Goal: Communication & Community: Answer question/provide support

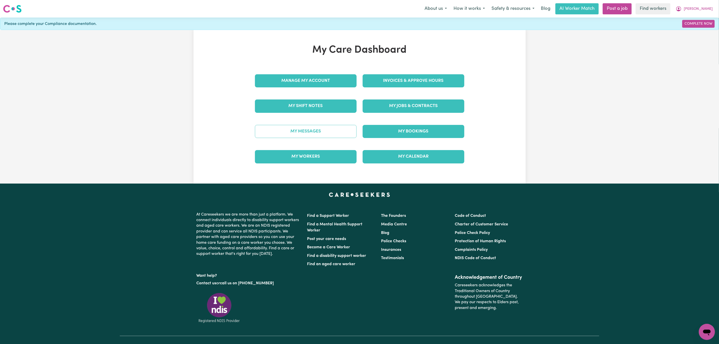
click at [287, 133] on link "My Messages" at bounding box center [306, 131] width 102 height 13
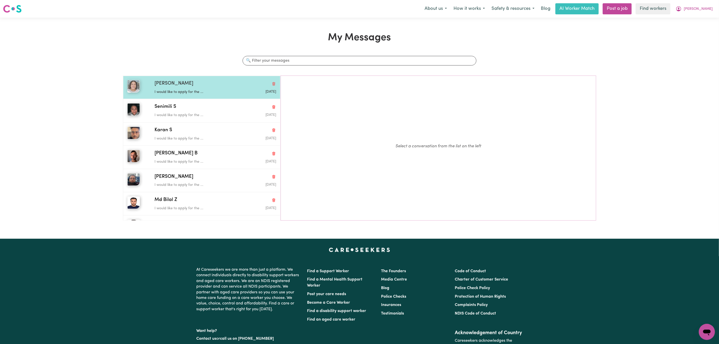
click at [171, 98] on div "[PERSON_NAME] would like to apply for the ... [DATE]" at bounding box center [201, 87] width 157 height 23
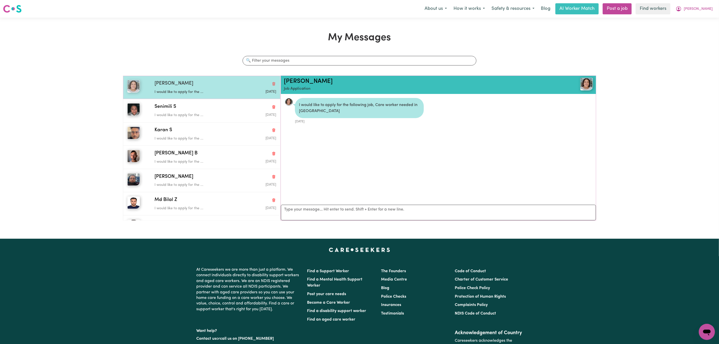
scroll to position [3, 0]
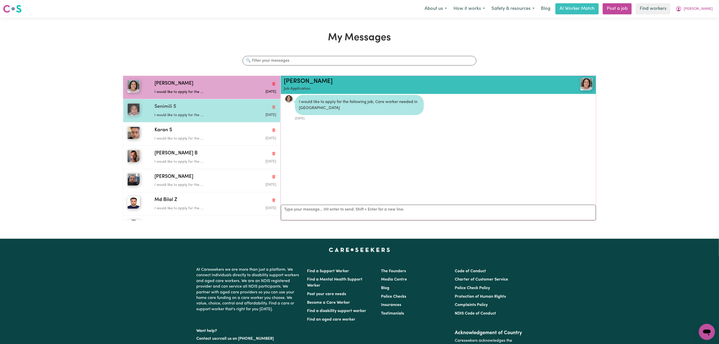
click at [189, 114] on p "I would like to apply for the ..." at bounding box center [195, 115] width 81 height 6
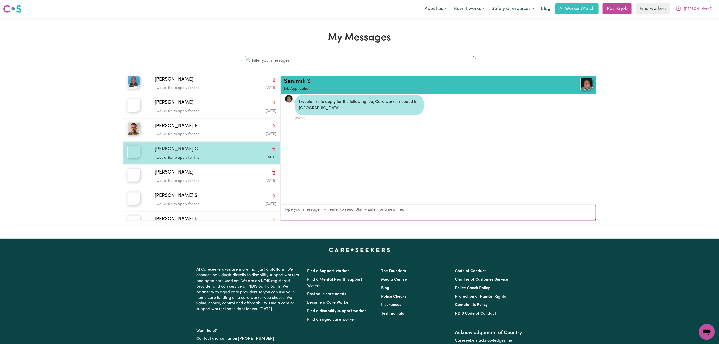
scroll to position [189, 0]
click at [205, 161] on p "I would like to apply for the ..." at bounding box center [195, 159] width 81 height 6
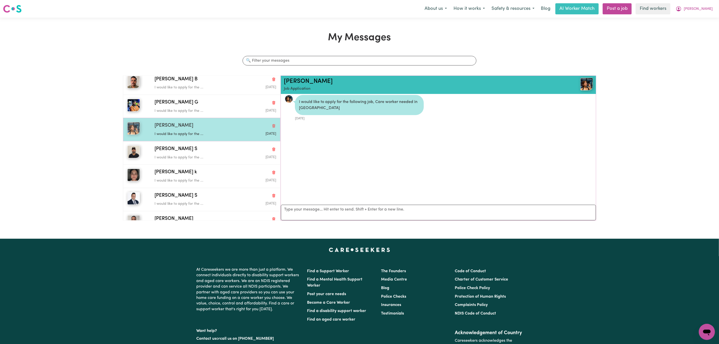
scroll to position [226, 0]
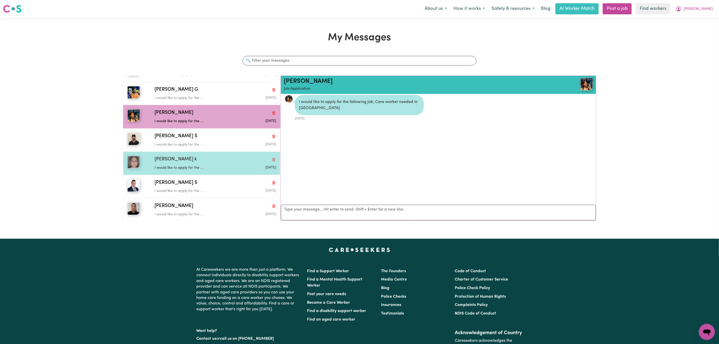
click at [207, 161] on div "[PERSON_NAME] k" at bounding box center [216, 159] width 122 height 7
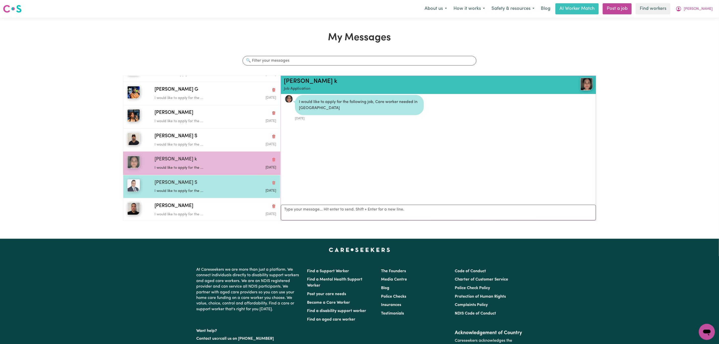
scroll to position [255, 0]
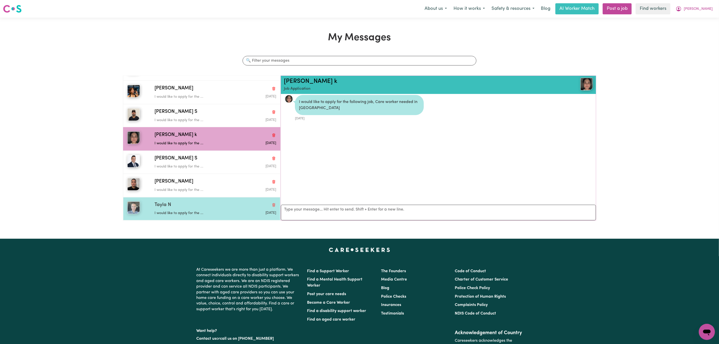
click at [212, 200] on div "[PERSON_NAME] N I would like to apply for the ... [DATE]" at bounding box center [201, 208] width 157 height 23
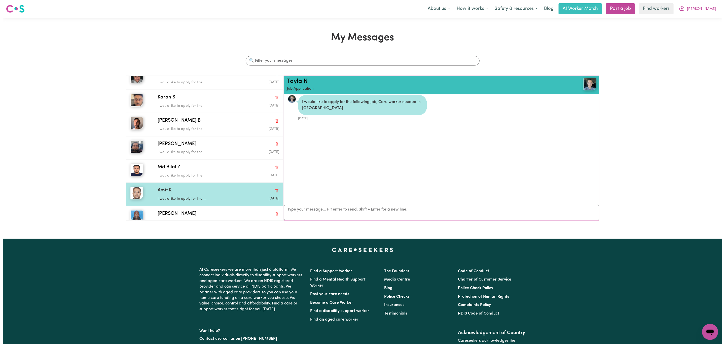
scroll to position [0, 0]
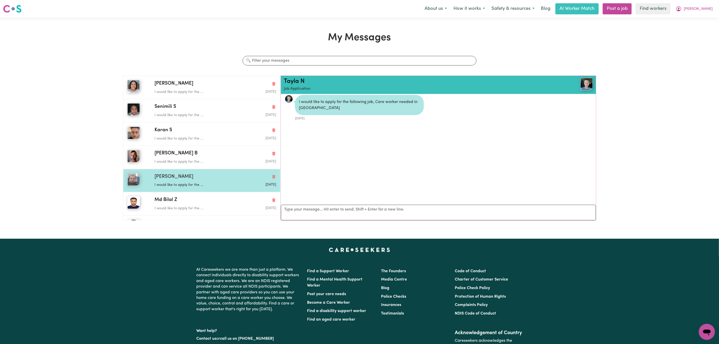
click at [214, 178] on div "[PERSON_NAME]" at bounding box center [216, 176] width 122 height 7
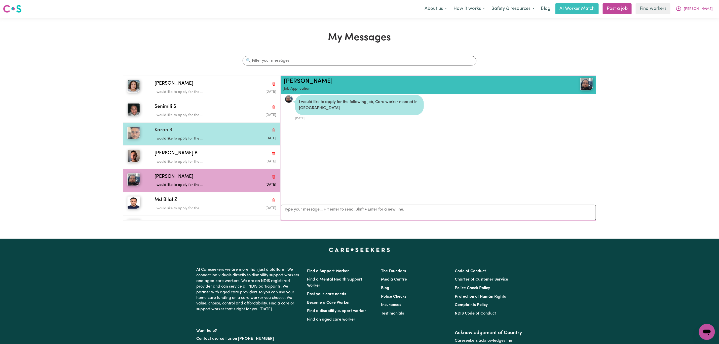
click at [205, 143] on div "Karan S I would like to apply for the ... [DATE]" at bounding box center [201, 133] width 157 height 23
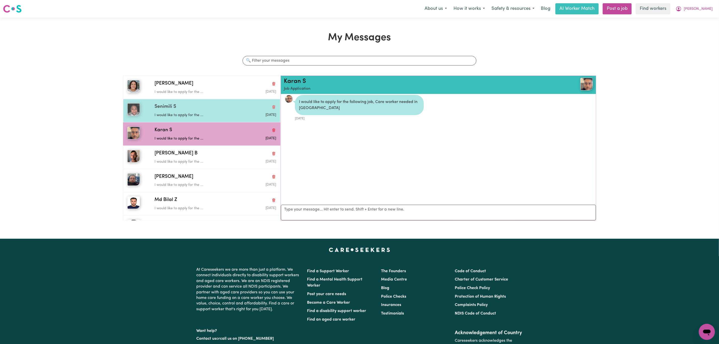
click at [206, 113] on div "I would like to apply for the ..." at bounding box center [195, 114] width 81 height 8
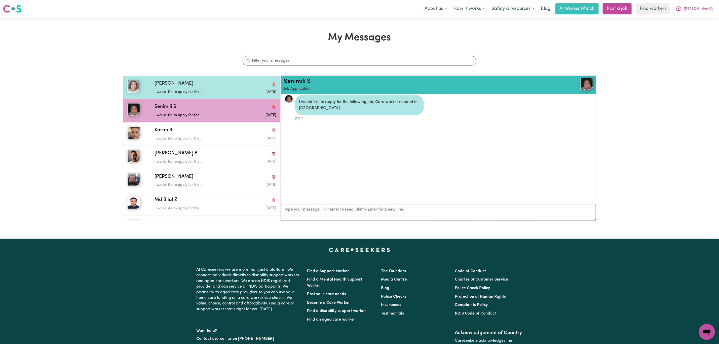
click at [209, 91] on p "I would like to apply for the ..." at bounding box center [195, 92] width 81 height 6
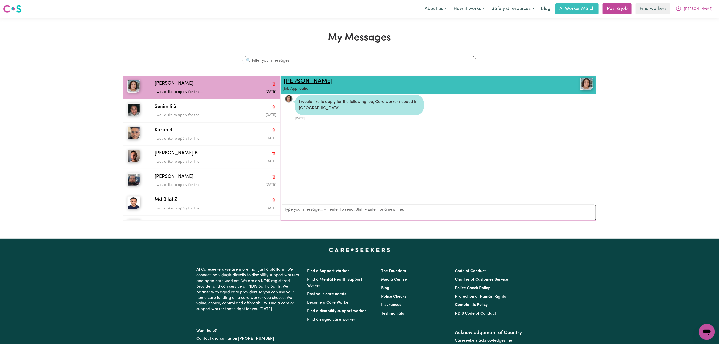
click at [299, 82] on link "[PERSON_NAME]" at bounding box center [308, 81] width 49 height 6
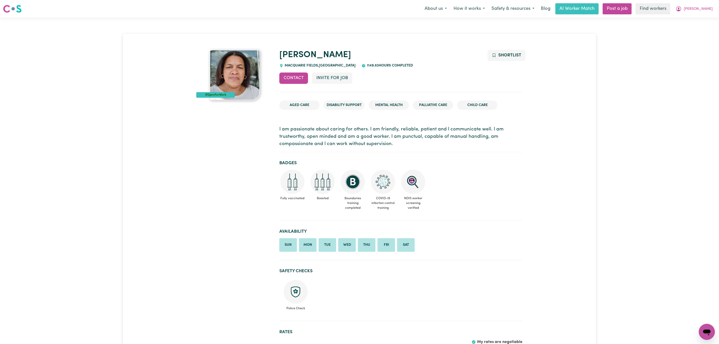
click at [317, 66] on span "MACQUARIE FIELDS , New South Wales" at bounding box center [319, 66] width 72 height 4
drag, startPoint x: 319, startPoint y: 65, endPoint x: 281, endPoint y: 65, distance: 38.0
click at [281, 65] on div "MACQUARIE FIELDS , New South Wales" at bounding box center [317, 66] width 76 height 6
copy span "MACQUARIE FIELDS"
click at [707, 7] on span "[PERSON_NAME]" at bounding box center [698, 9] width 29 height 6
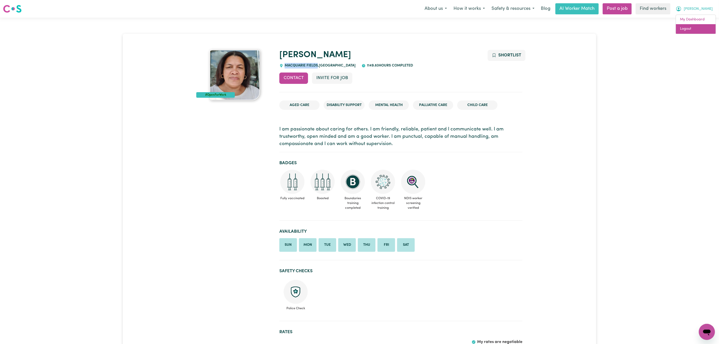
click at [698, 25] on link "Logout" at bounding box center [696, 29] width 40 height 10
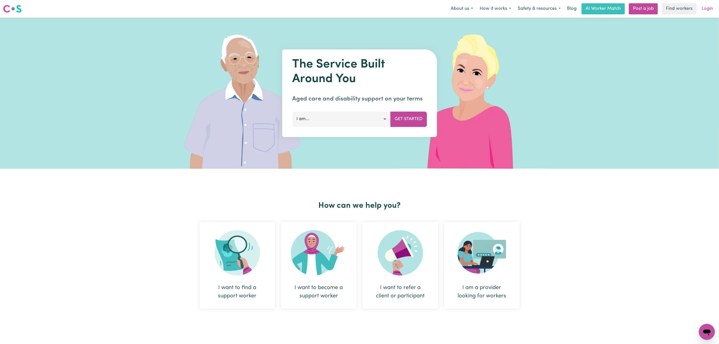
click at [709, 9] on link "Login" at bounding box center [707, 8] width 17 height 11
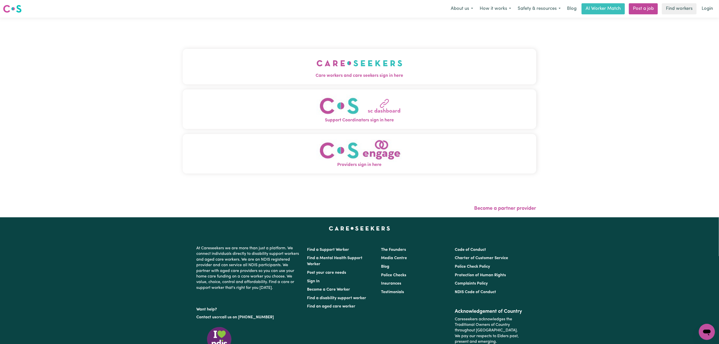
click at [227, 51] on button "Care workers and care seekers sign in here" at bounding box center [360, 66] width 354 height 35
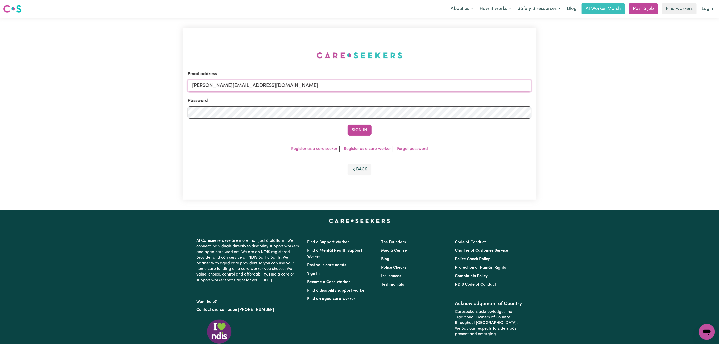
click at [230, 89] on input "mikayla+engage@careseekers.com.au" at bounding box center [360, 86] width 344 height 12
drag, startPoint x: 219, startPoint y: 86, endPoint x: 416, endPoint y: 95, distance: 197.3
click at [416, 95] on form "Email address superuser~mikayla@careseekers.com.au Password Sign In" at bounding box center [360, 103] width 344 height 65
type input "superuser~scott.jonespt@gmail.com"
click at [350, 128] on button "Sign In" at bounding box center [360, 130] width 24 height 11
